Goal: Task Accomplishment & Management: Use online tool/utility

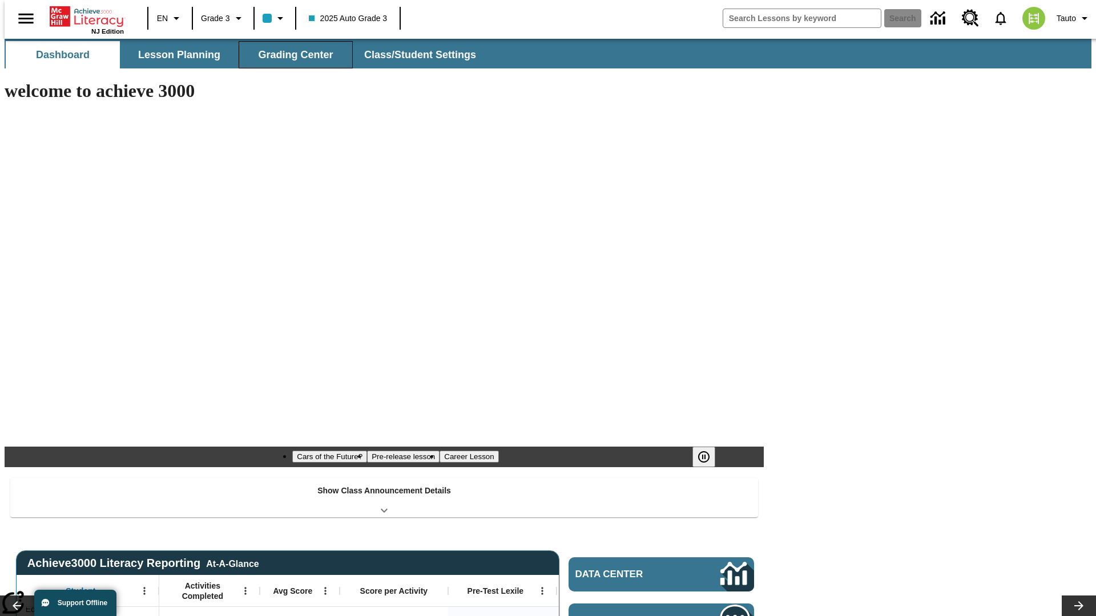
click at [291, 55] on button "Grading Center" at bounding box center [296, 54] width 114 height 27
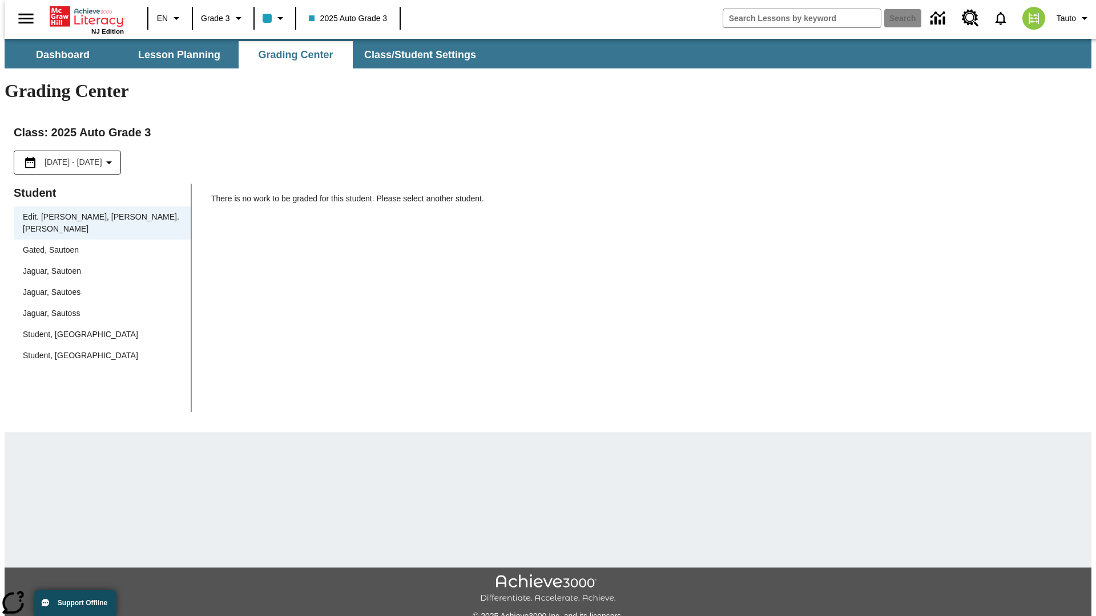
click at [98, 265] on span "Jaguar, Sautoen" at bounding box center [102, 271] width 159 height 12
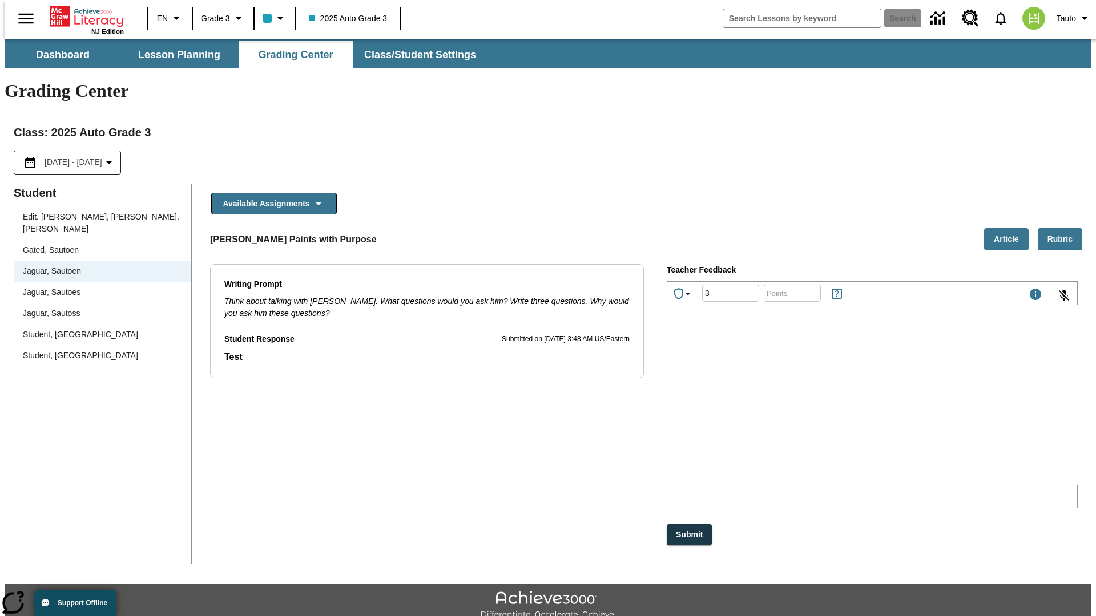
type input "3"
type input "10"
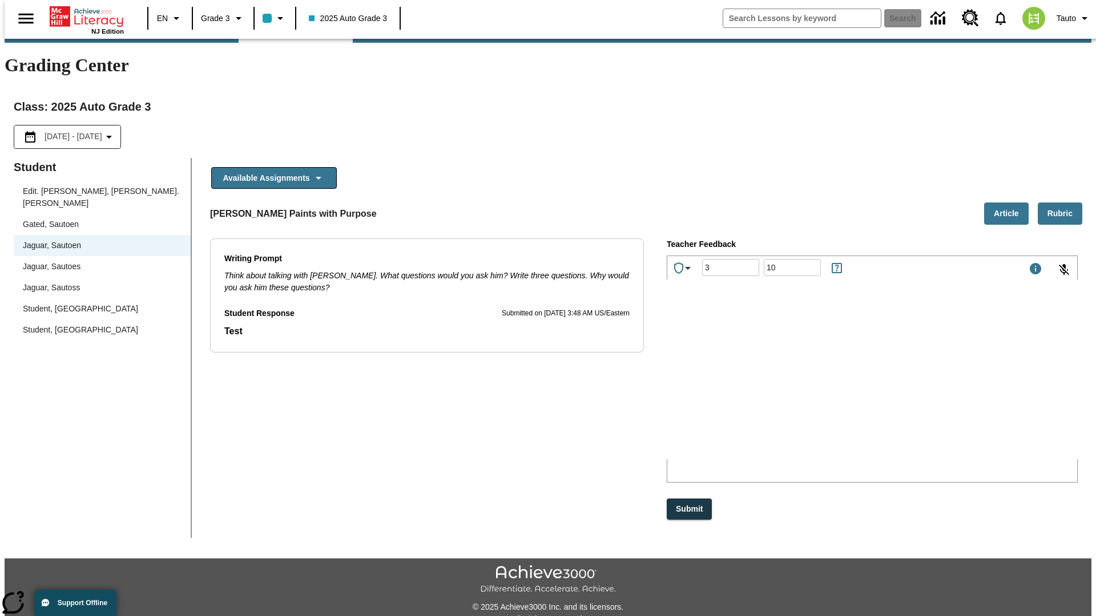
click at [834, 386] on p "Type your response here." at bounding box center [753, 385] width 162 height 10
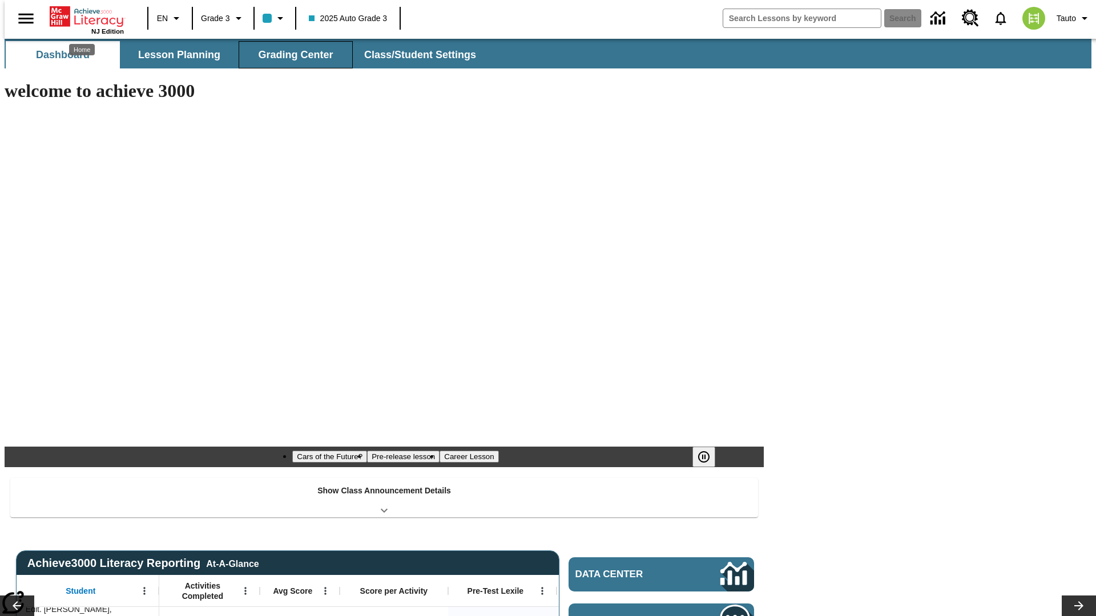
click at [291, 55] on button "Grading Center" at bounding box center [296, 54] width 114 height 27
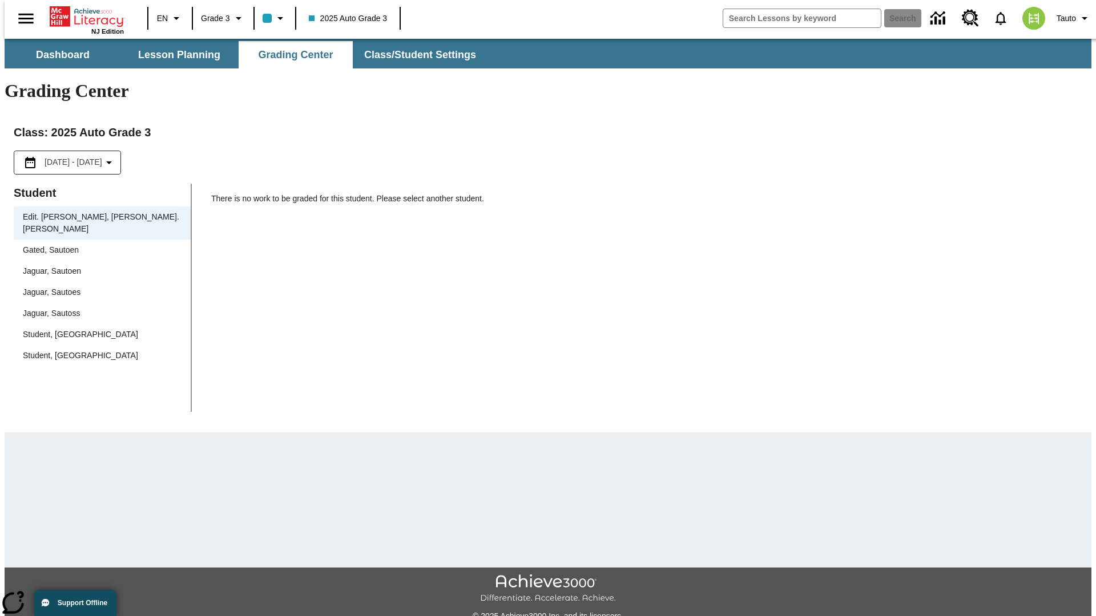
click at [98, 265] on span "Jaguar, Sautoen" at bounding box center [102, 271] width 159 height 12
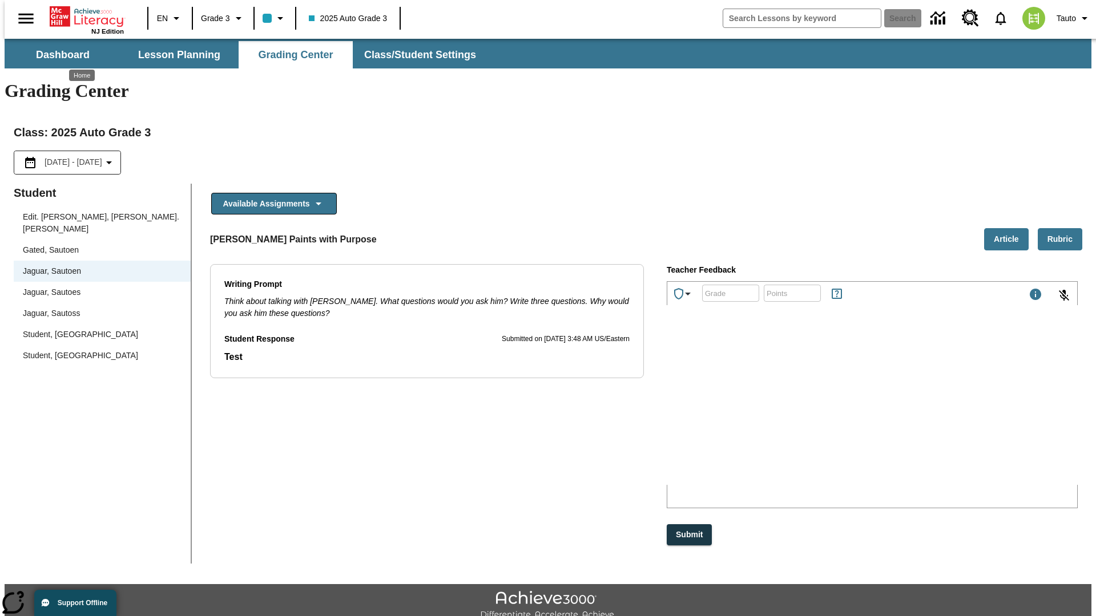
click at [834, 412] on p "zssKp" at bounding box center [753, 411] width 162 height 10
